Goal: Navigation & Orientation: Find specific page/section

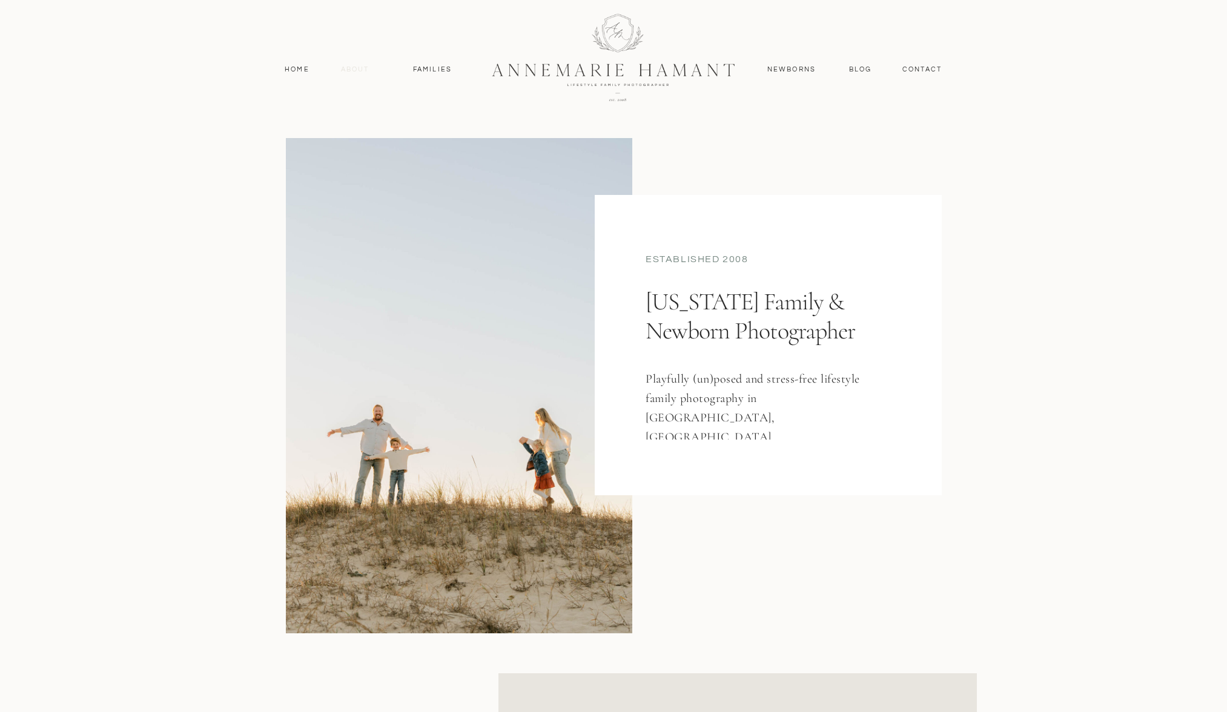
click at [359, 71] on nav "About" at bounding box center [354, 69] width 35 height 11
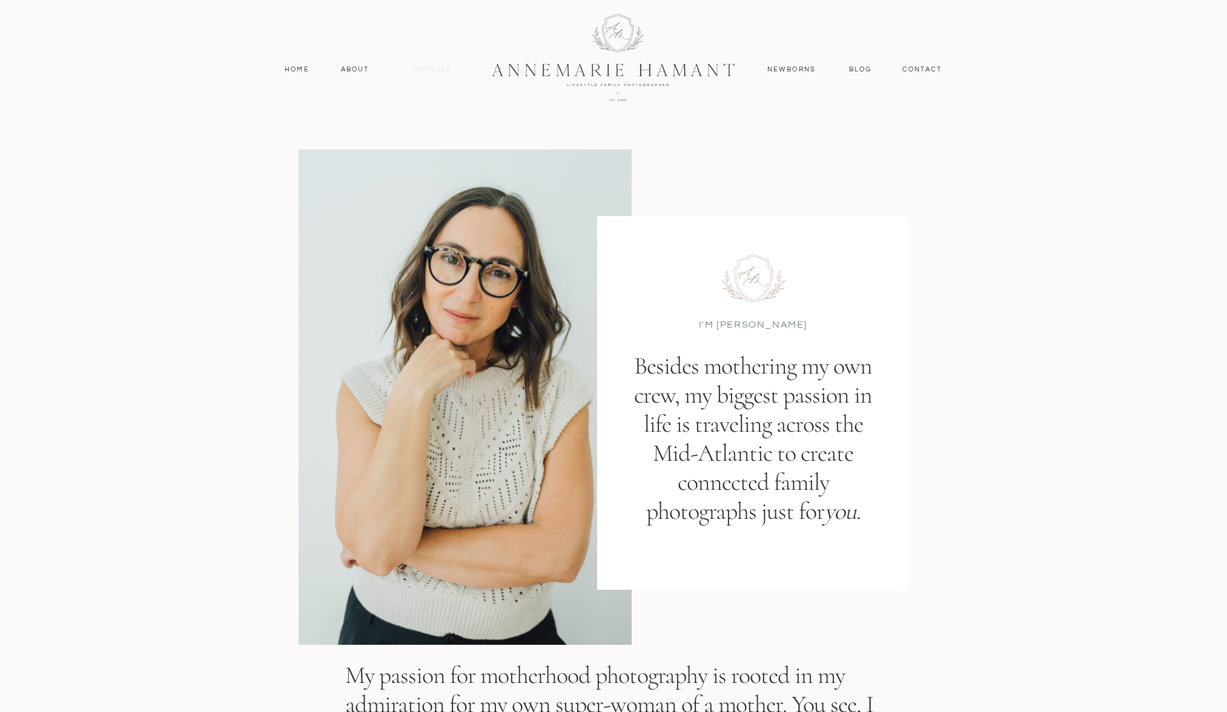
click at [440, 69] on nav "Families" at bounding box center [432, 69] width 55 height 11
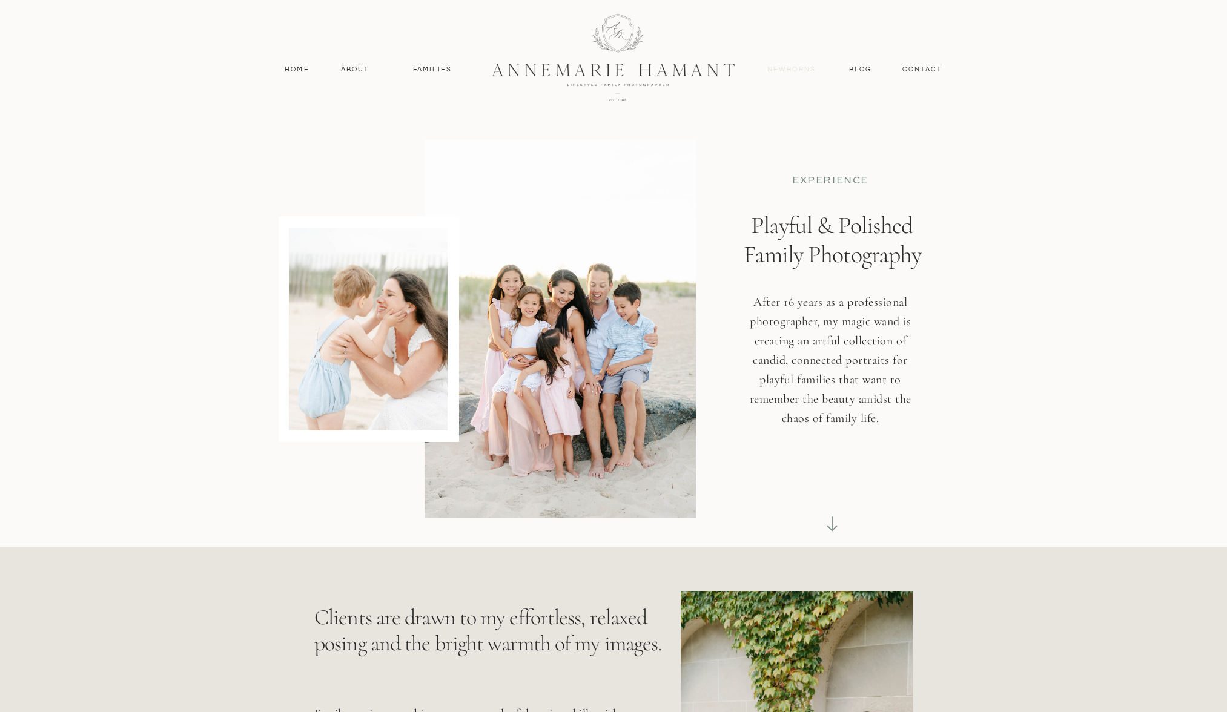
click at [789, 69] on nav "Newborns" at bounding box center [792, 69] width 58 height 11
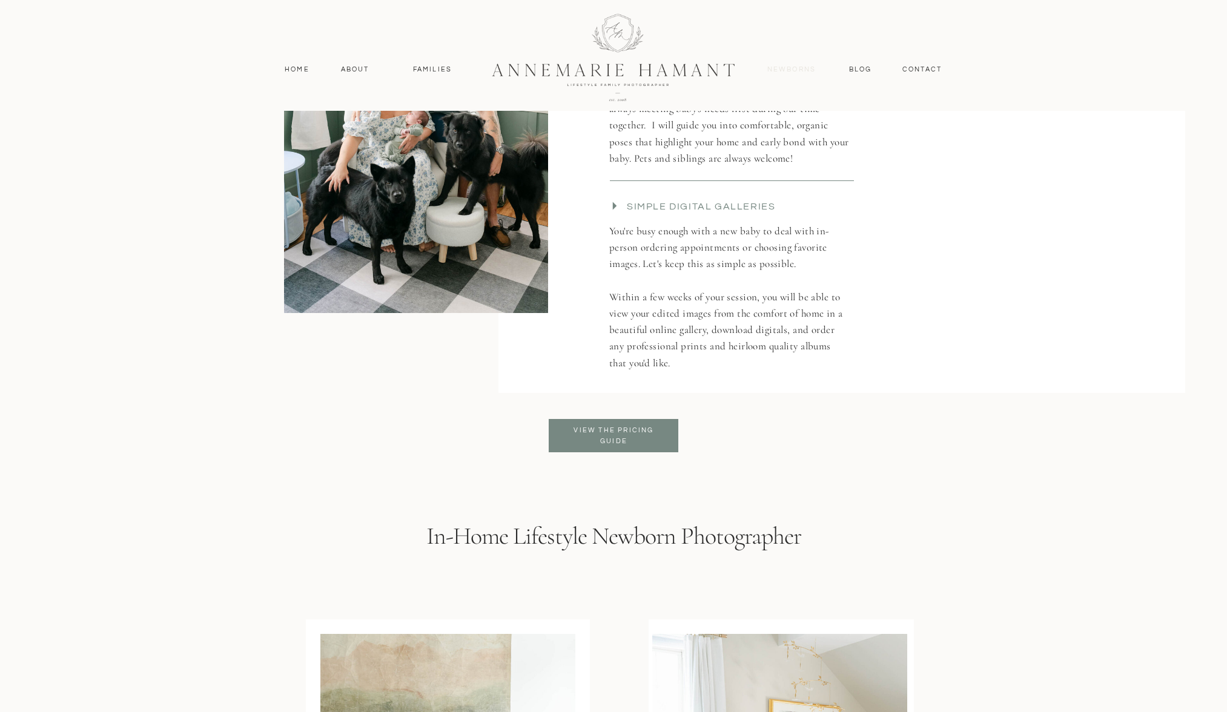
scroll to position [2431, 0]
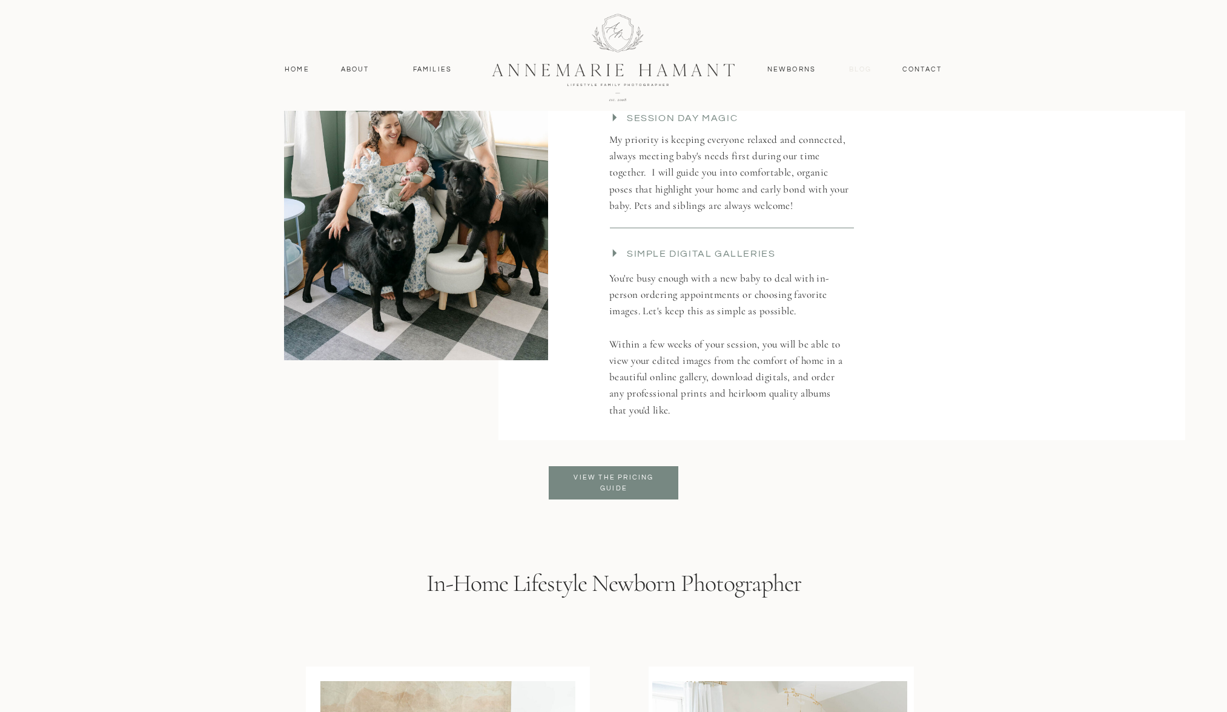
click at [871, 71] on nav "Blog" at bounding box center [860, 69] width 28 height 11
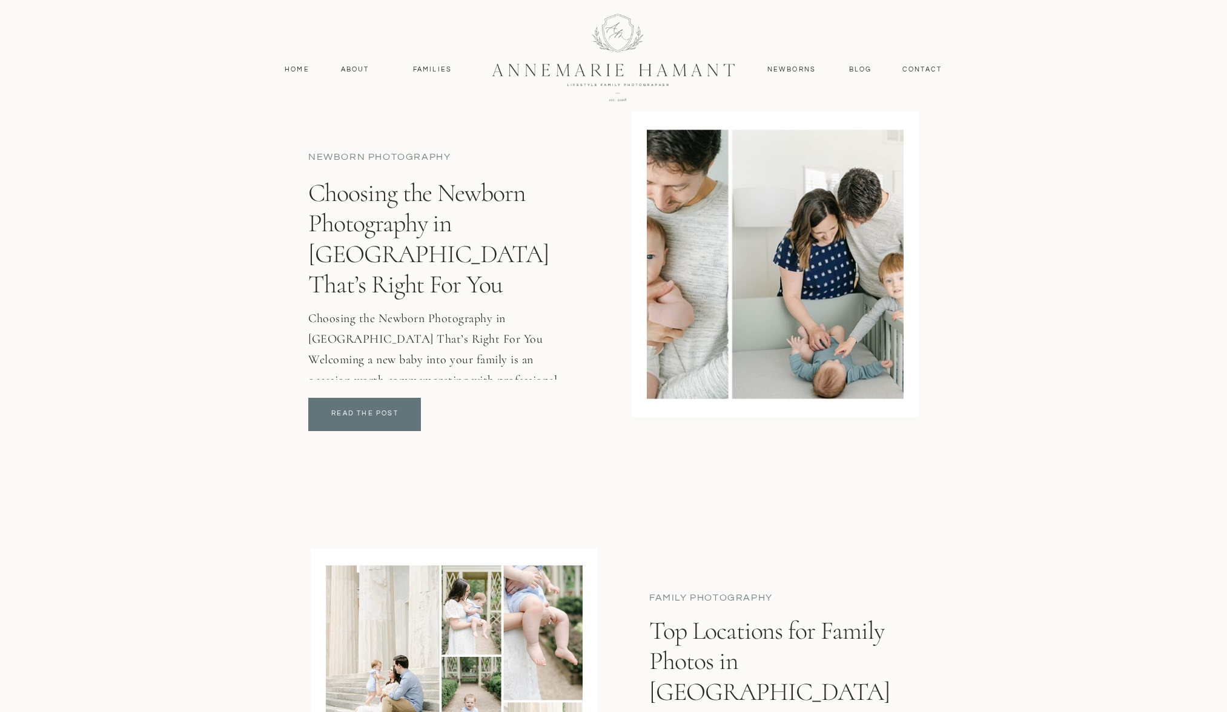
scroll to position [3285, 0]
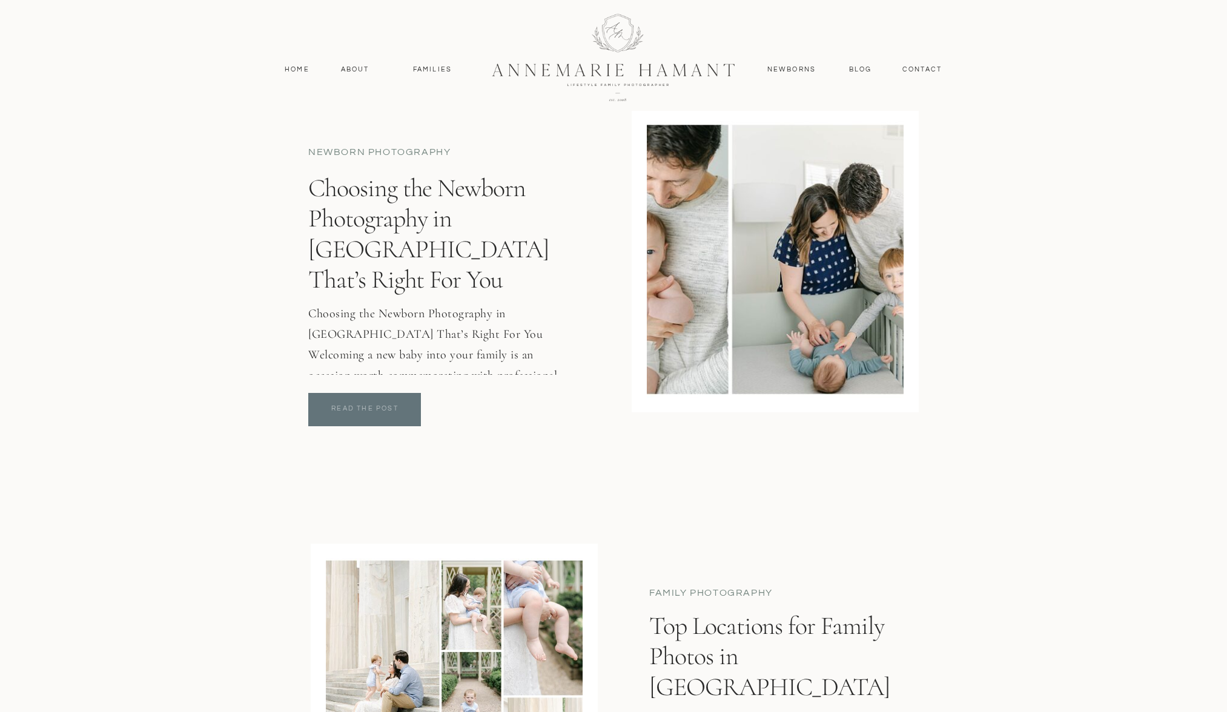
click at [394, 409] on p "read the post" at bounding box center [364, 407] width 77 height 9
